Goal: Information Seeking & Learning: Learn about a topic

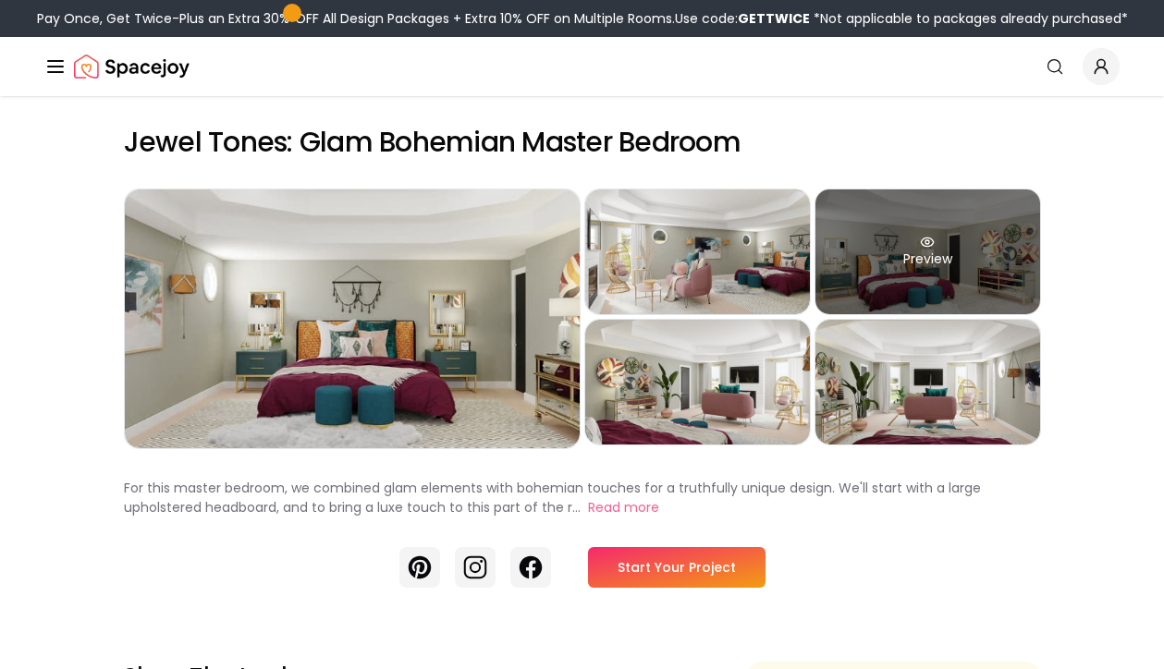
click at [955, 246] on div "Preview" at bounding box center [927, 252] width 225 height 125
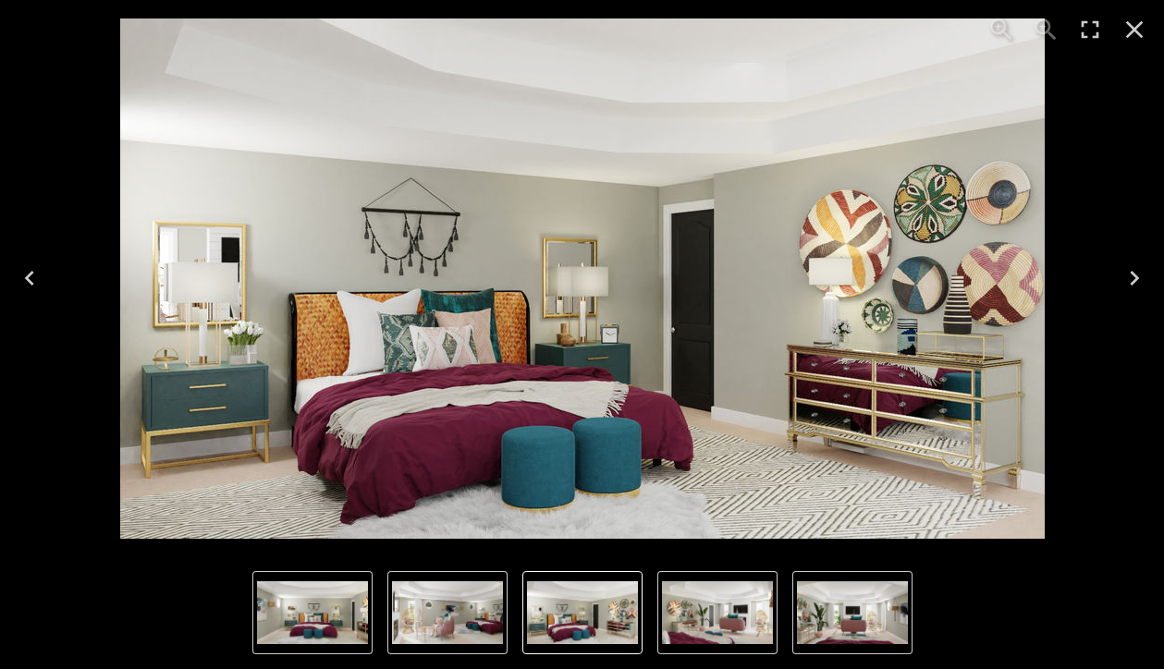
click at [1130, 34] on icon "Close" at bounding box center [1135, 30] width 18 height 18
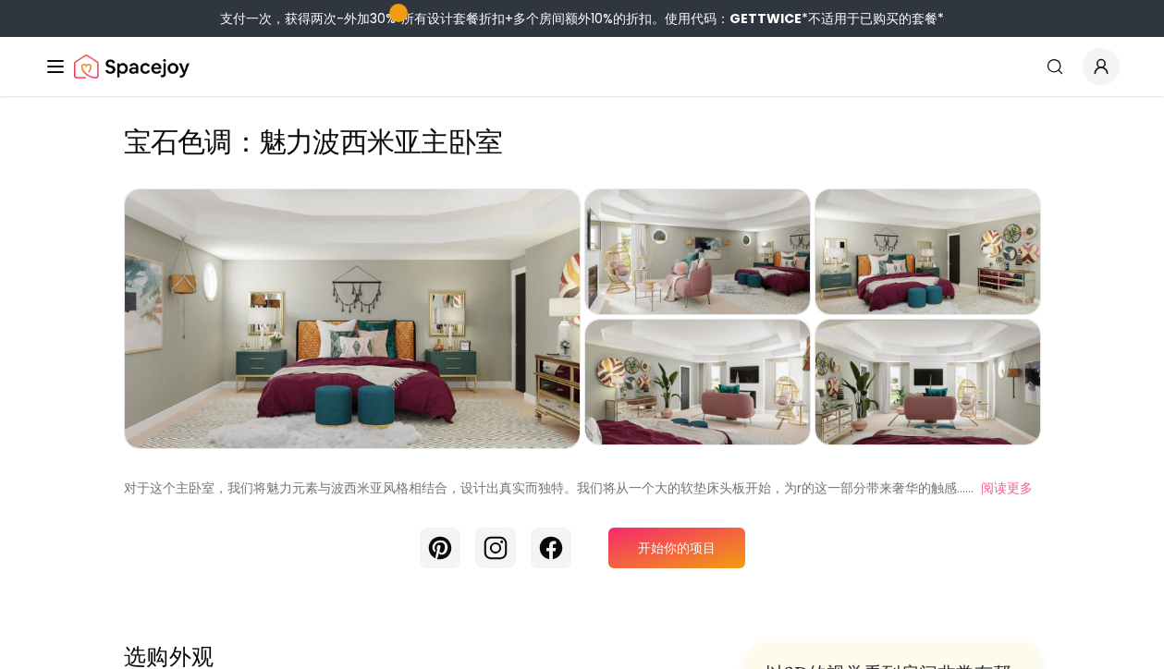
click at [55, 67] on line "全球" at bounding box center [55, 67] width 15 height 0
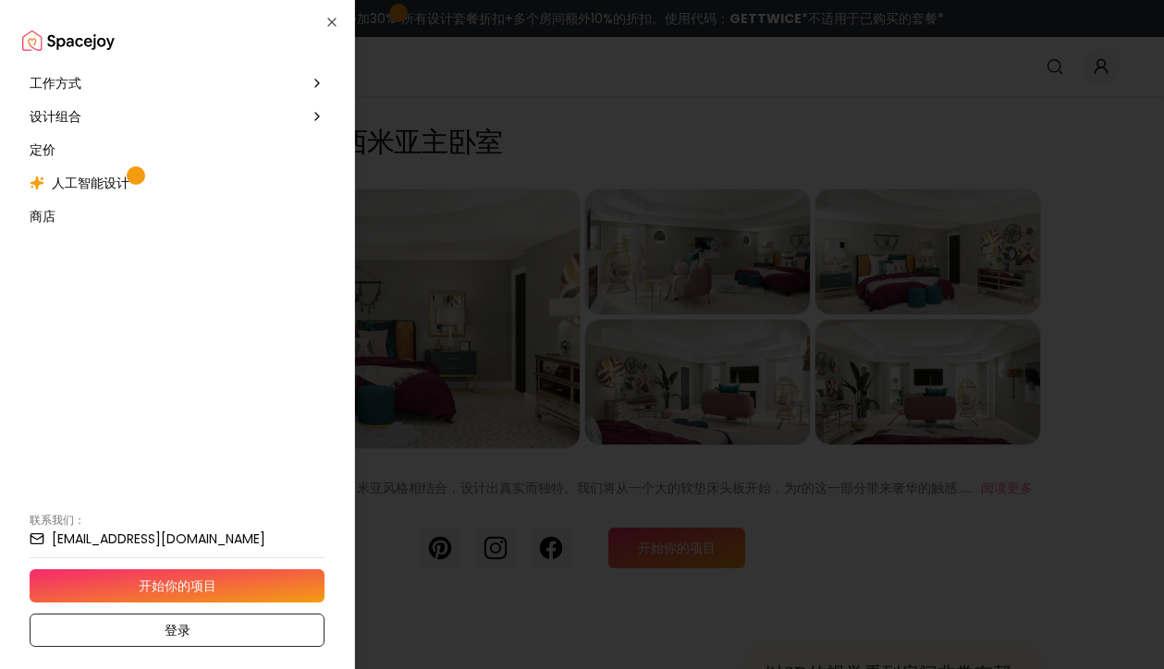
click at [512, 105] on div at bounding box center [582, 334] width 1164 height 669
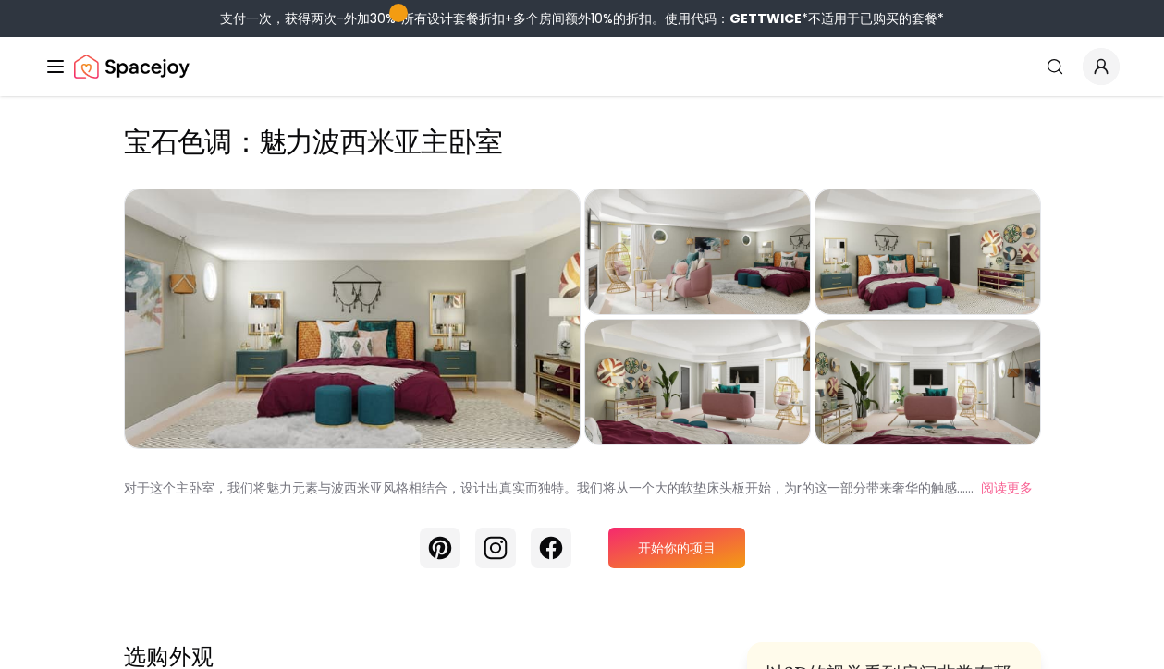
click at [329, 153] on h2 "宝石色调：魅力波西米亚主卧室" at bounding box center [582, 142] width 917 height 33
click at [1059, 67] on icon "全球" at bounding box center [1055, 66] width 18 height 18
click at [138, 64] on img "空间欢乐" at bounding box center [132, 66] width 116 height 37
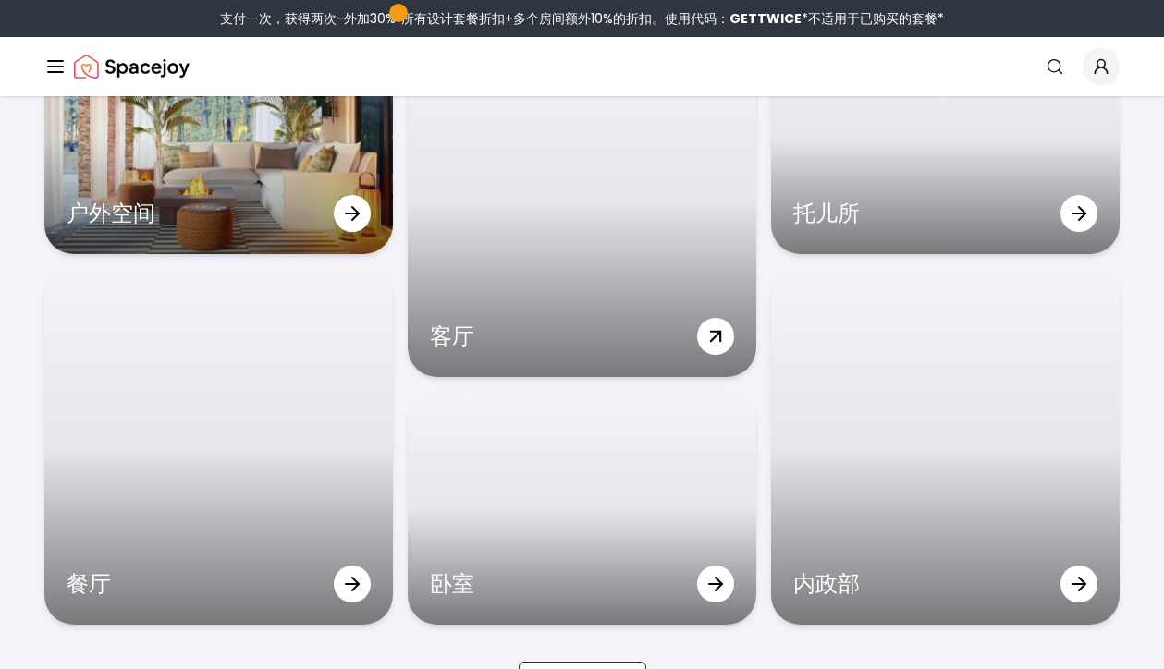
scroll to position [5424, 0]
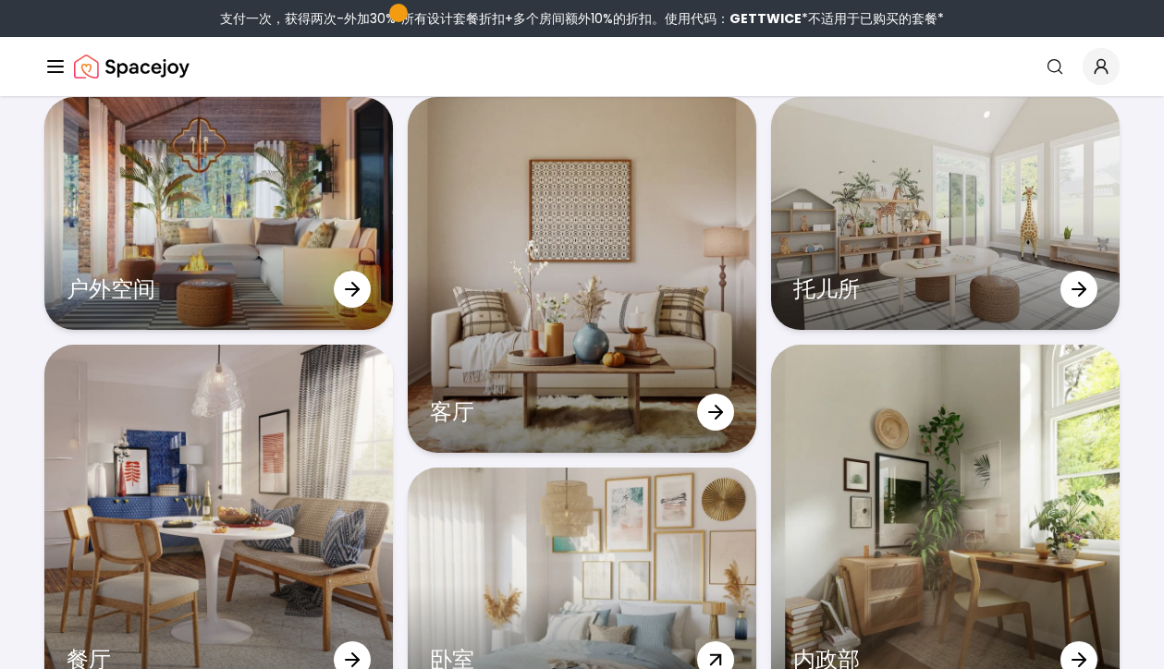
click at [653, 542] on div "卧室" at bounding box center [582, 584] width 349 height 232
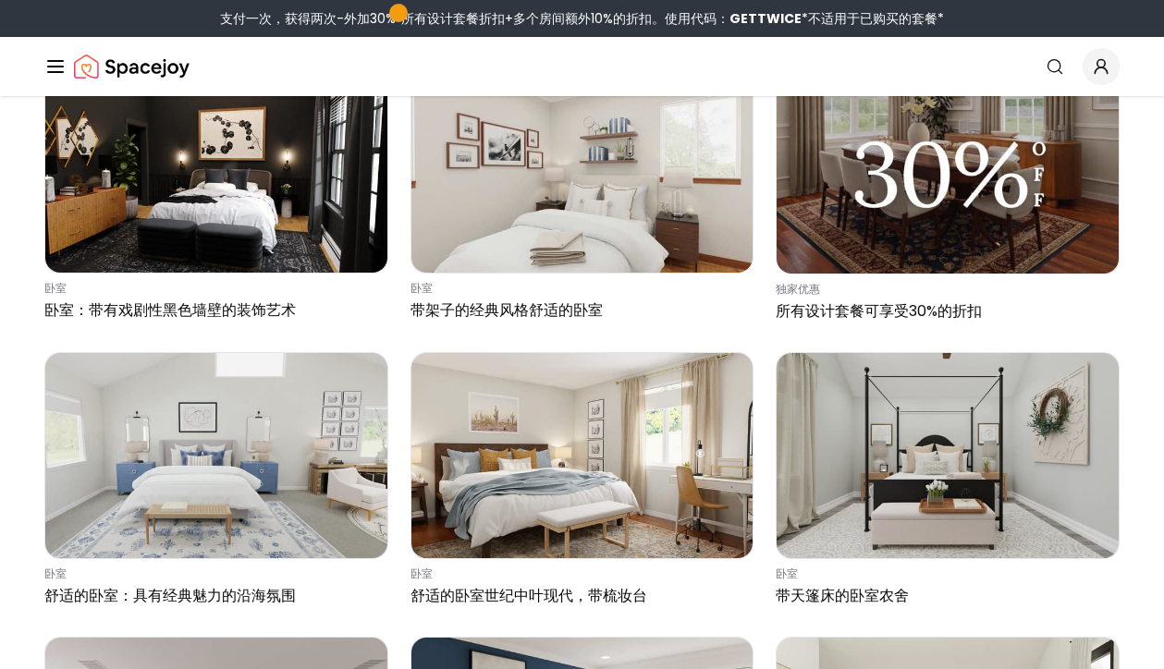
scroll to position [2754, 0]
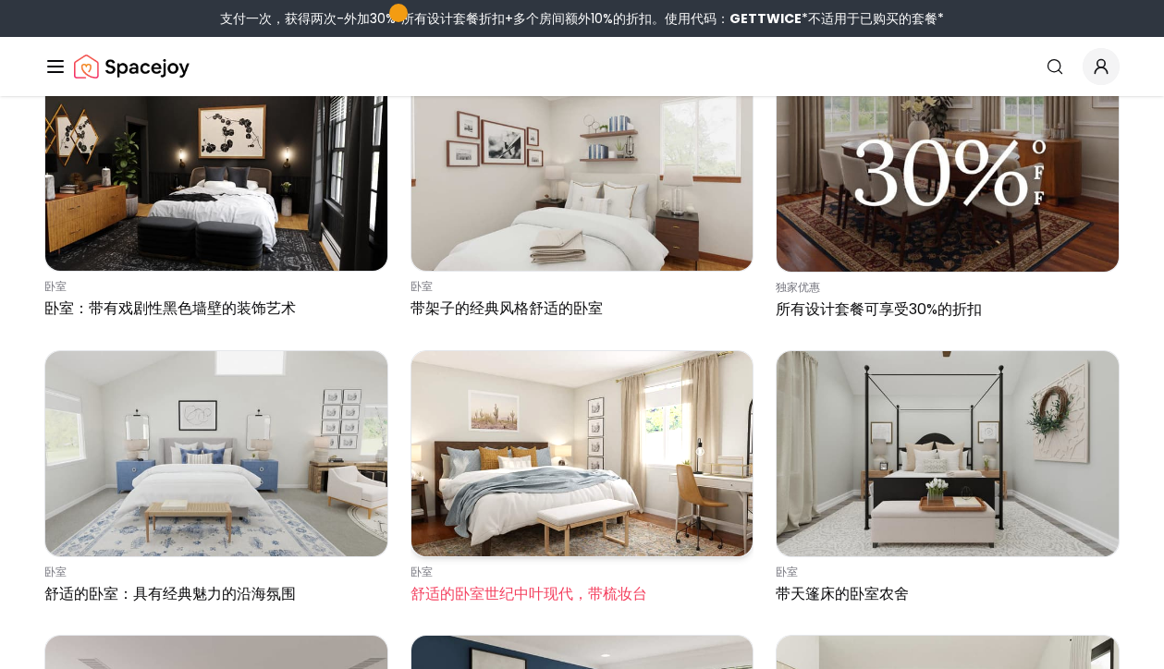
click at [539, 467] on img at bounding box center [582, 453] width 342 height 205
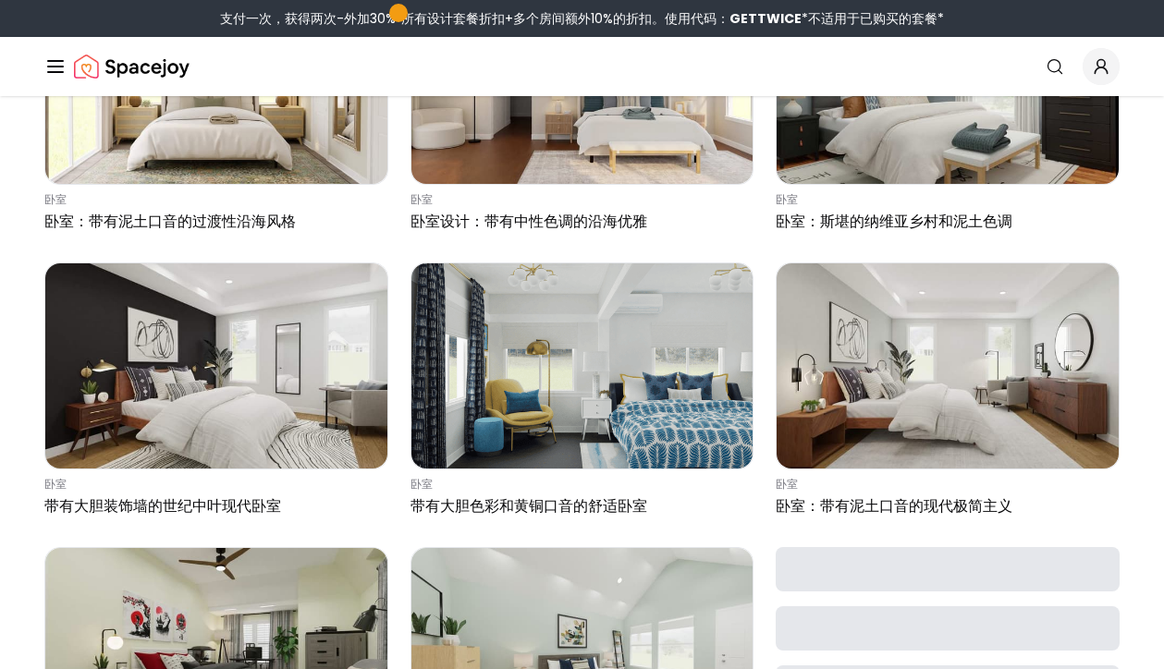
scroll to position [5691, 0]
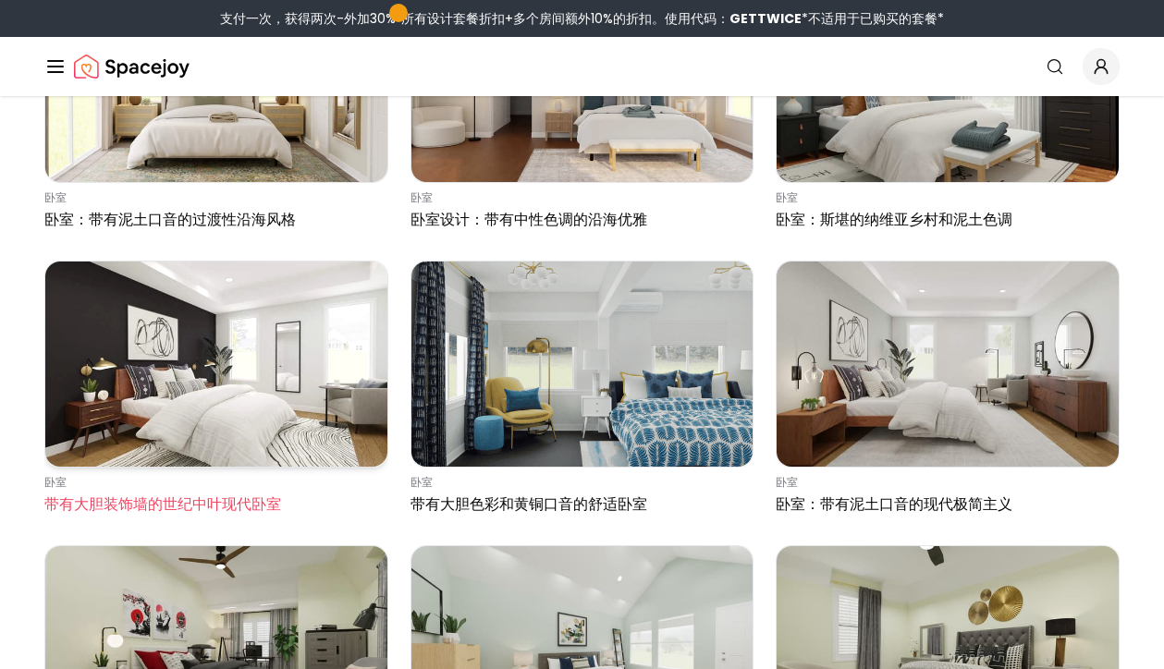
click at [247, 378] on img at bounding box center [216, 364] width 342 height 205
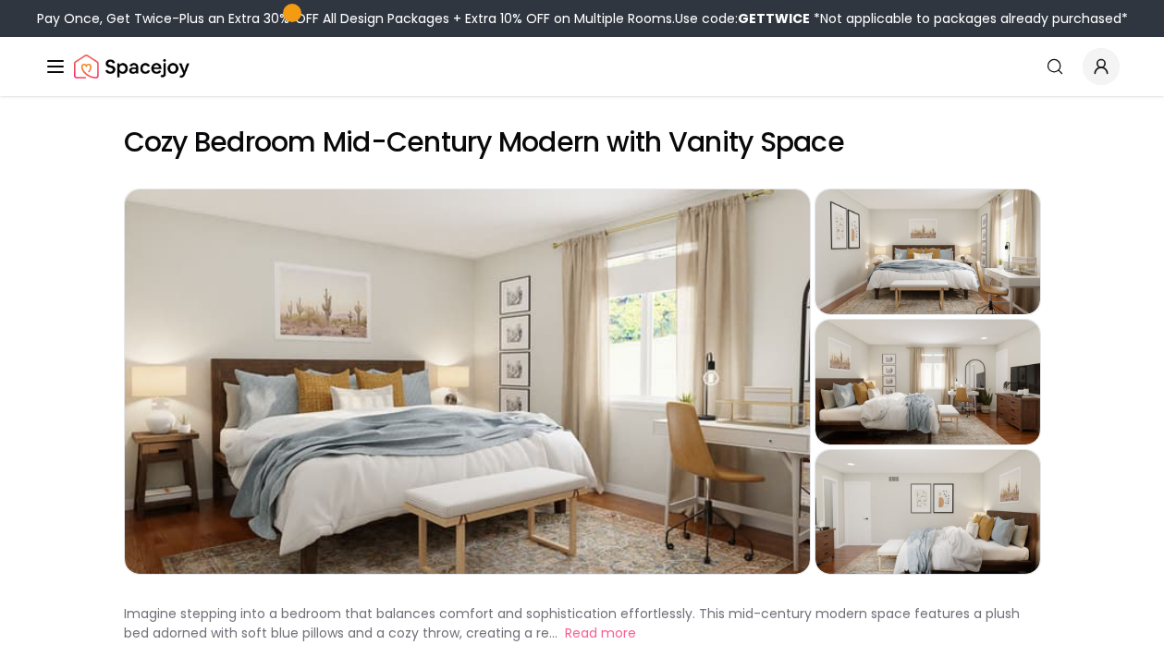
click at [695, 372] on div "Preview" at bounding box center [467, 382] width 685 height 385
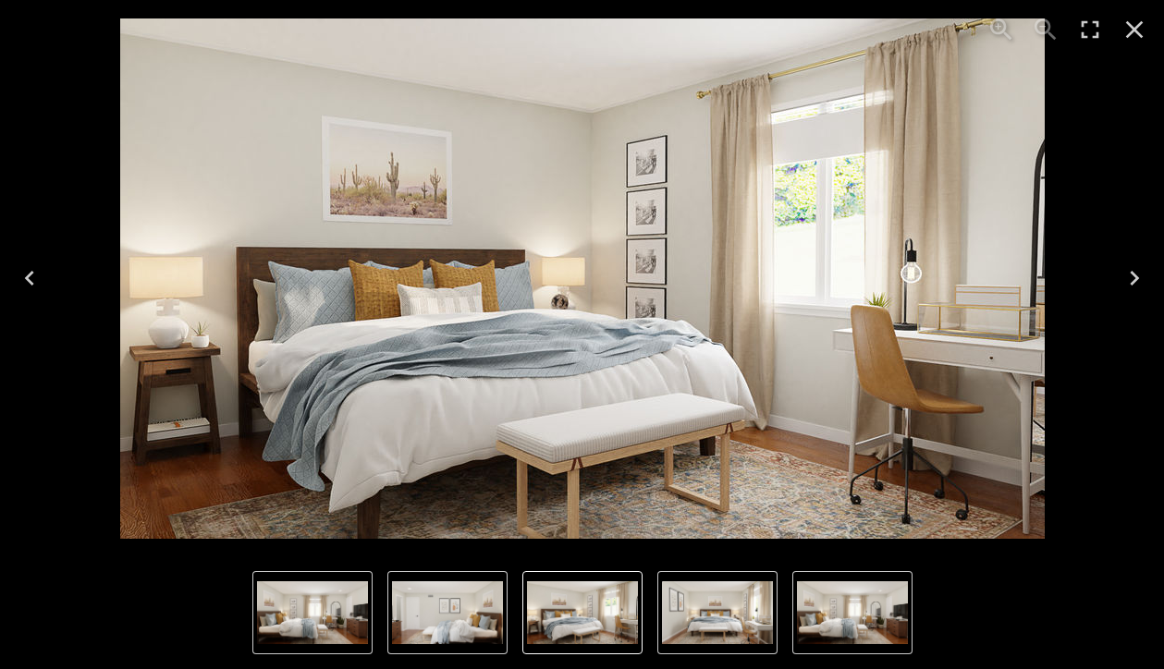
click at [1084, 29] on icon "Enter Fullscreen" at bounding box center [1090, 30] width 30 height 30
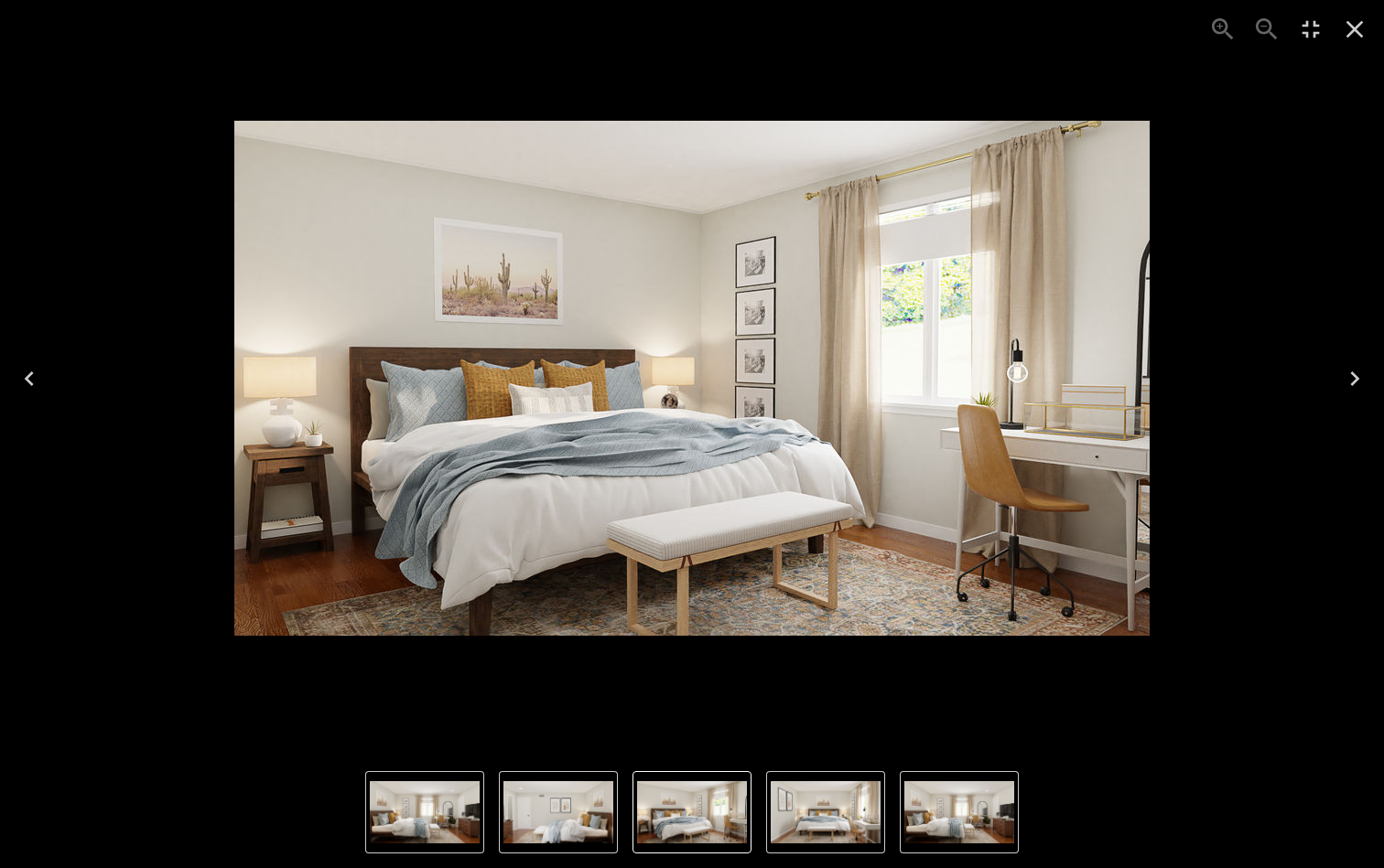
click at [1151, 36] on icon "Close" at bounding box center [1355, 30] width 30 height 30
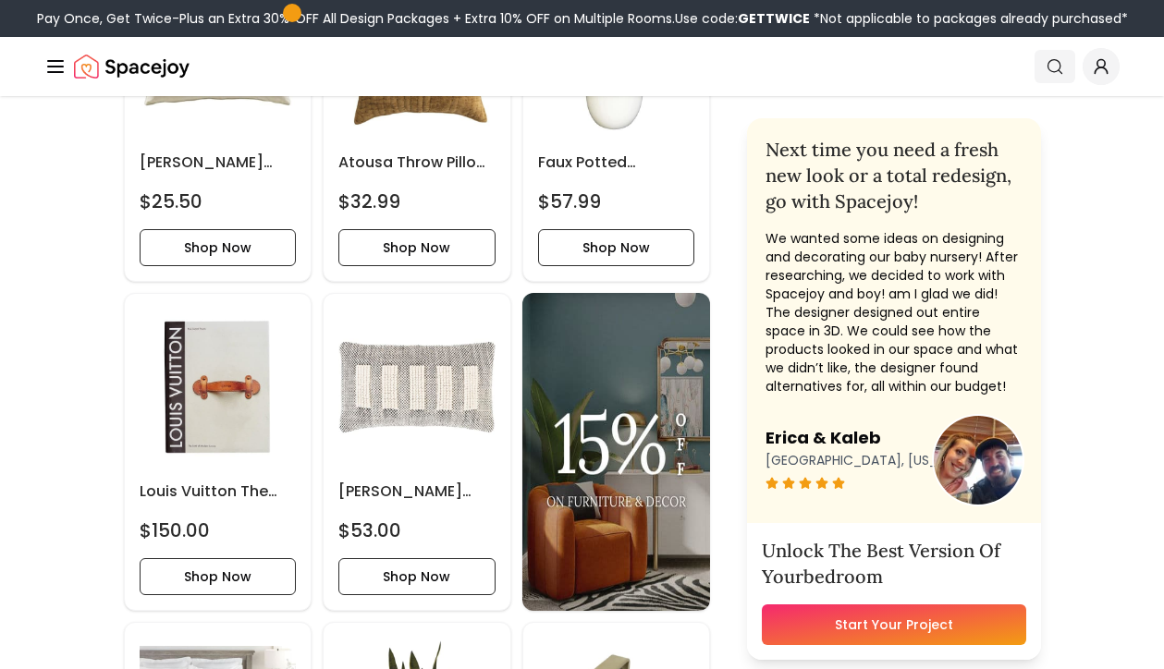
scroll to position [1237, 0]
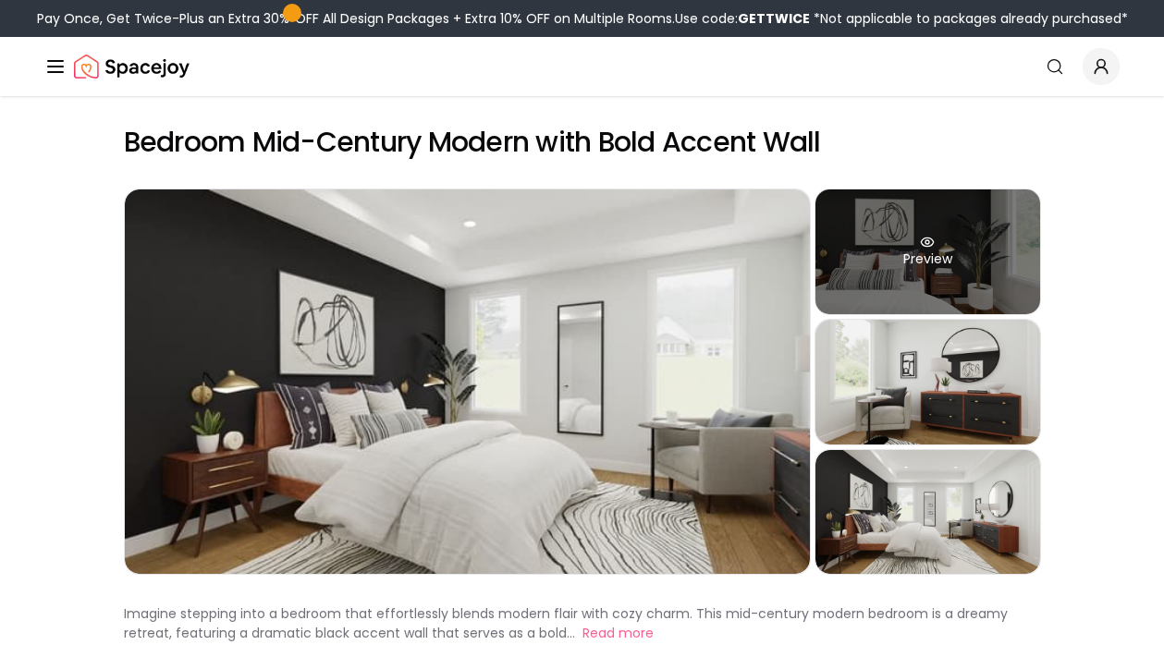
click at [1005, 253] on div "Preview" at bounding box center [927, 252] width 225 height 125
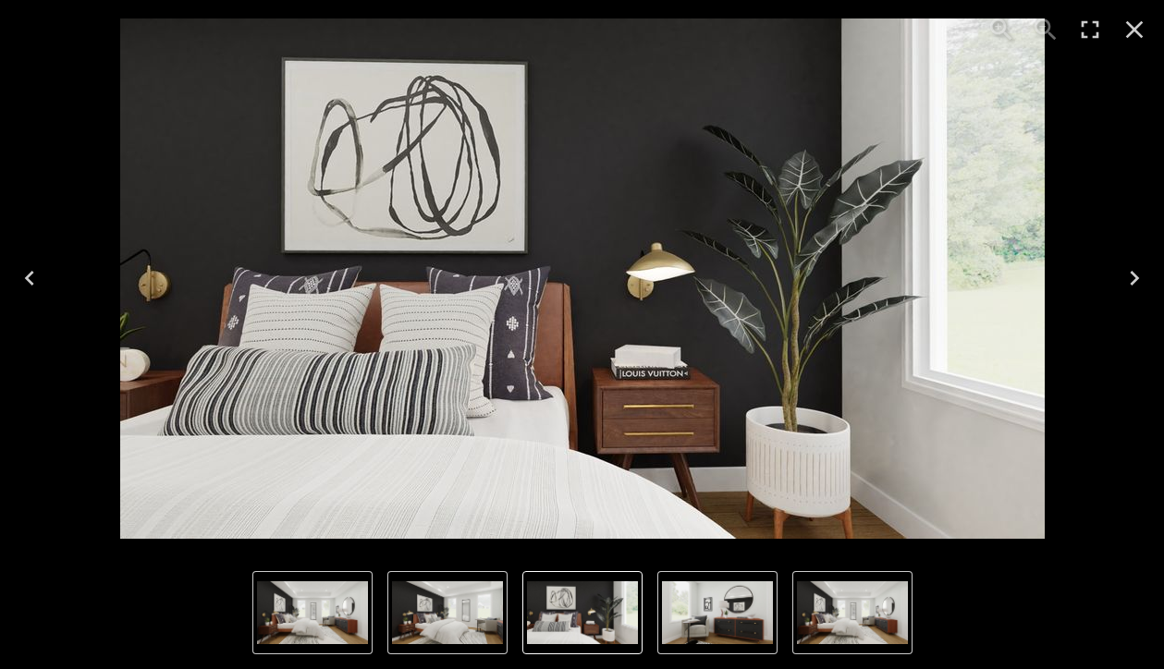
click at [1138, 254] on button "Next" at bounding box center [1134, 278] width 59 height 74
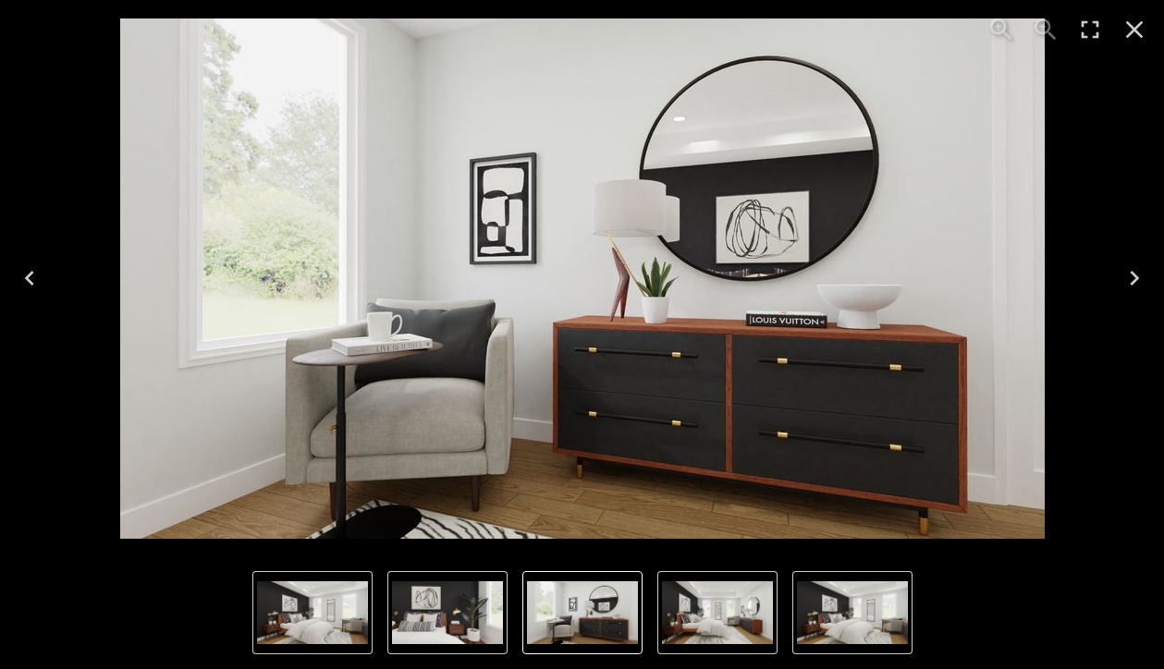
click at [1136, 268] on icon "Next" at bounding box center [1135, 278] width 30 height 30
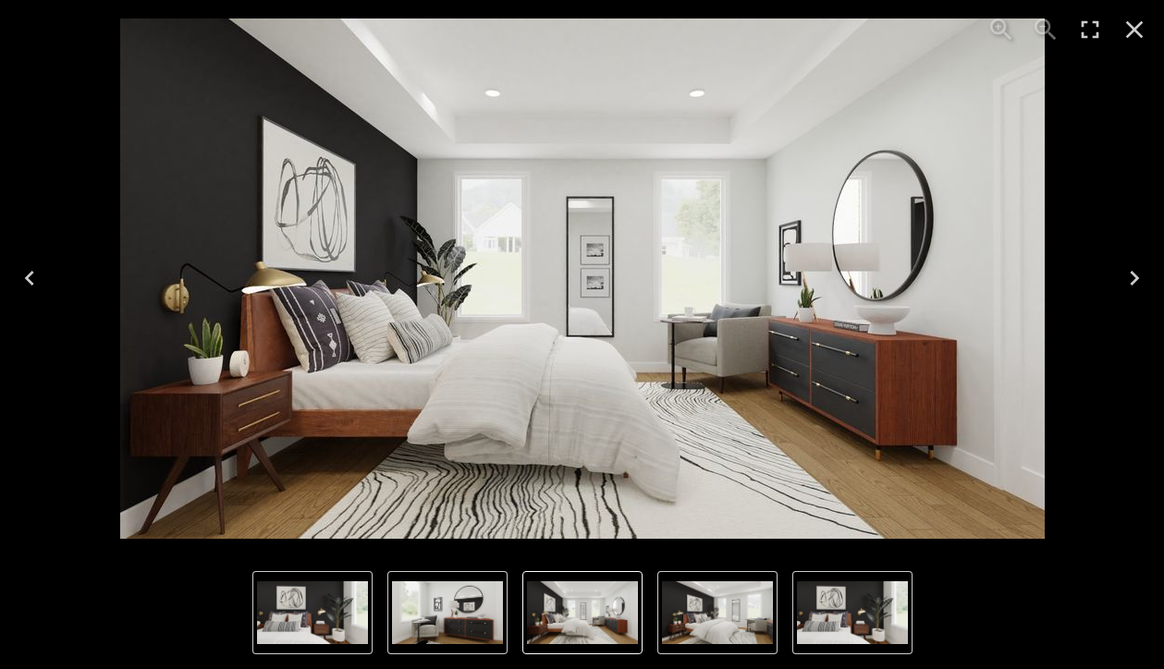
click at [1136, 268] on icon "Next" at bounding box center [1135, 278] width 30 height 30
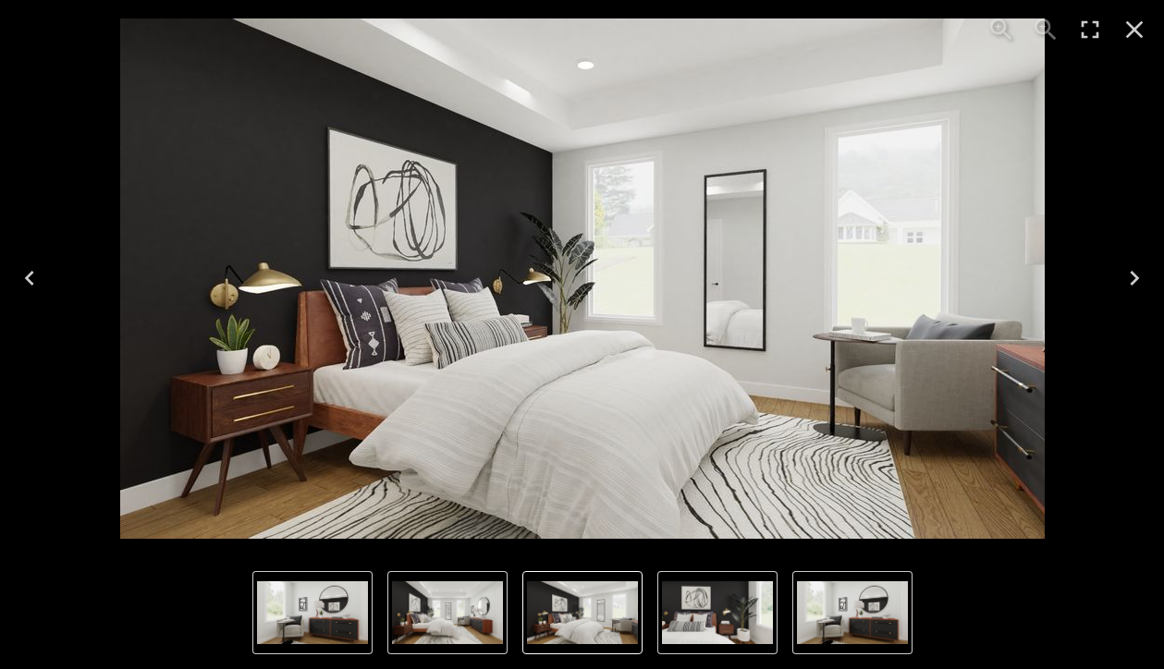
click at [1136, 268] on icon "Next" at bounding box center [1135, 278] width 30 height 30
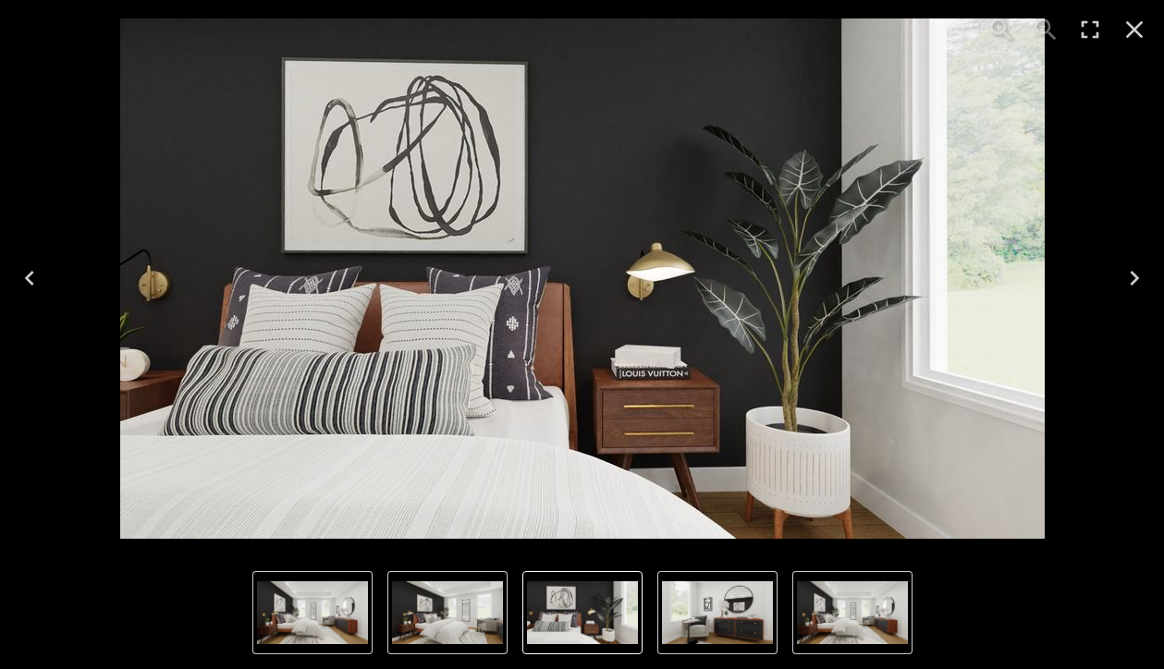
click at [1136, 268] on icon "Next" at bounding box center [1135, 278] width 30 height 30
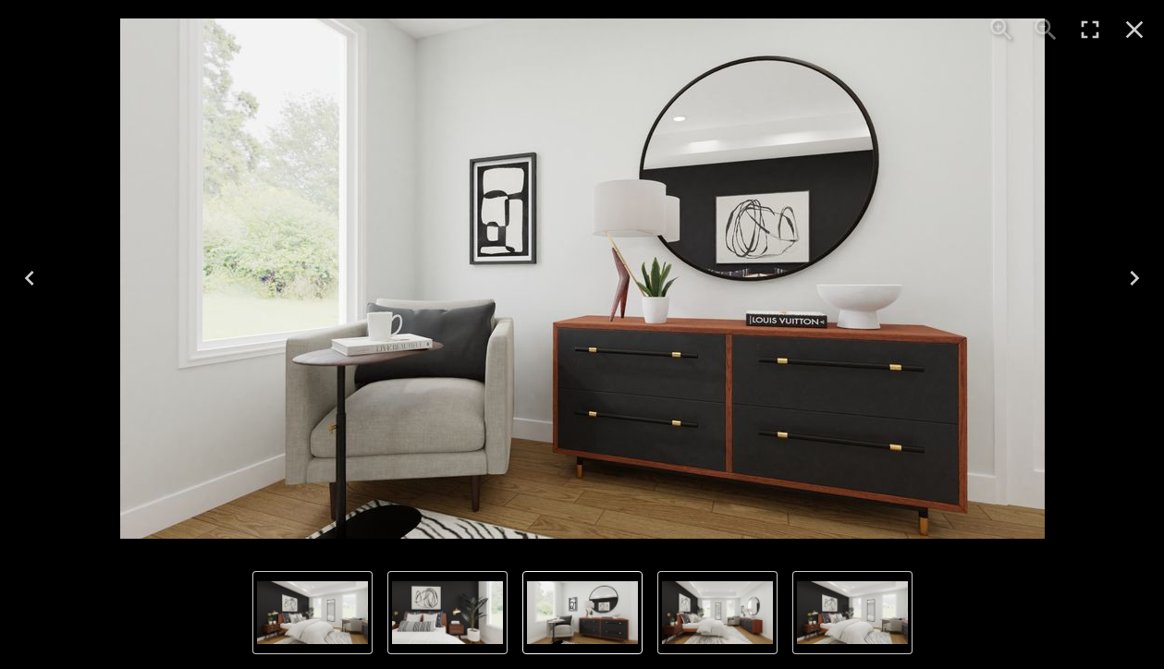
click at [1136, 268] on icon "Next" at bounding box center [1135, 278] width 30 height 30
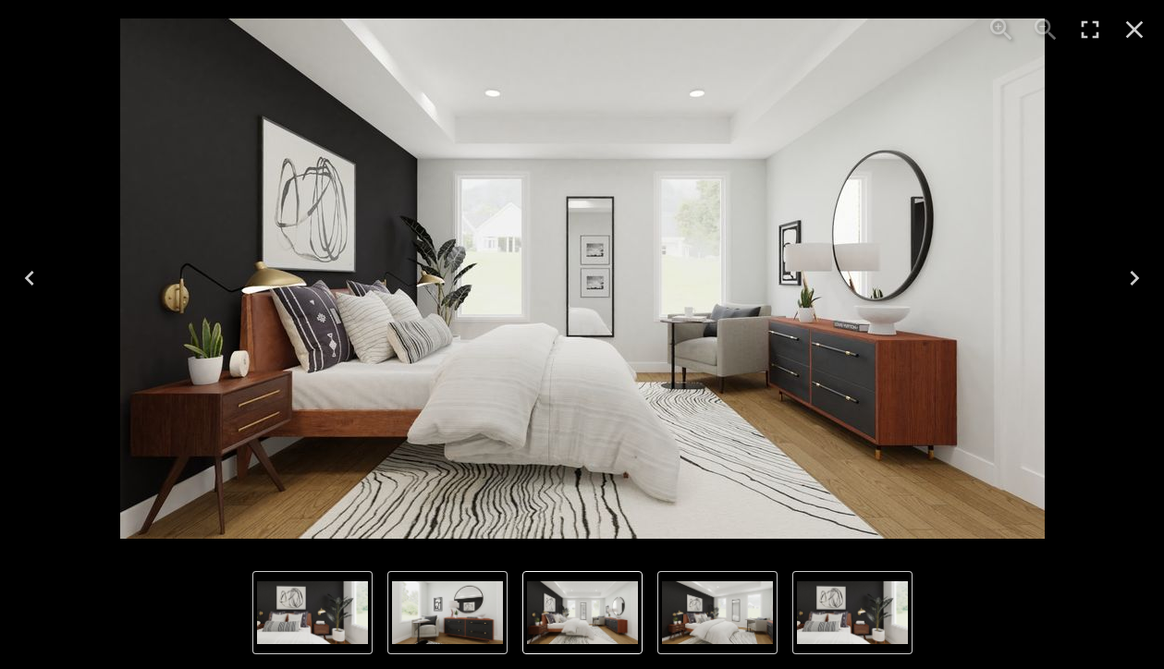
click at [1135, 34] on icon "Close" at bounding box center [1135, 30] width 30 height 30
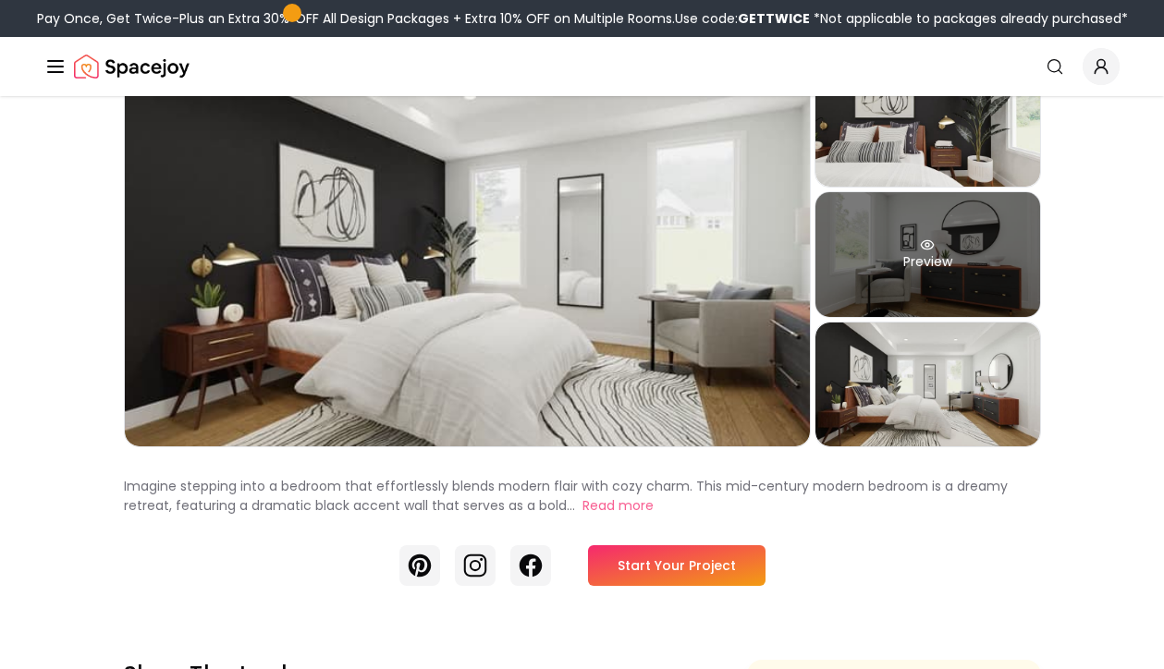
scroll to position [141, 0]
